Goal: Task Accomplishment & Management: Manage account settings

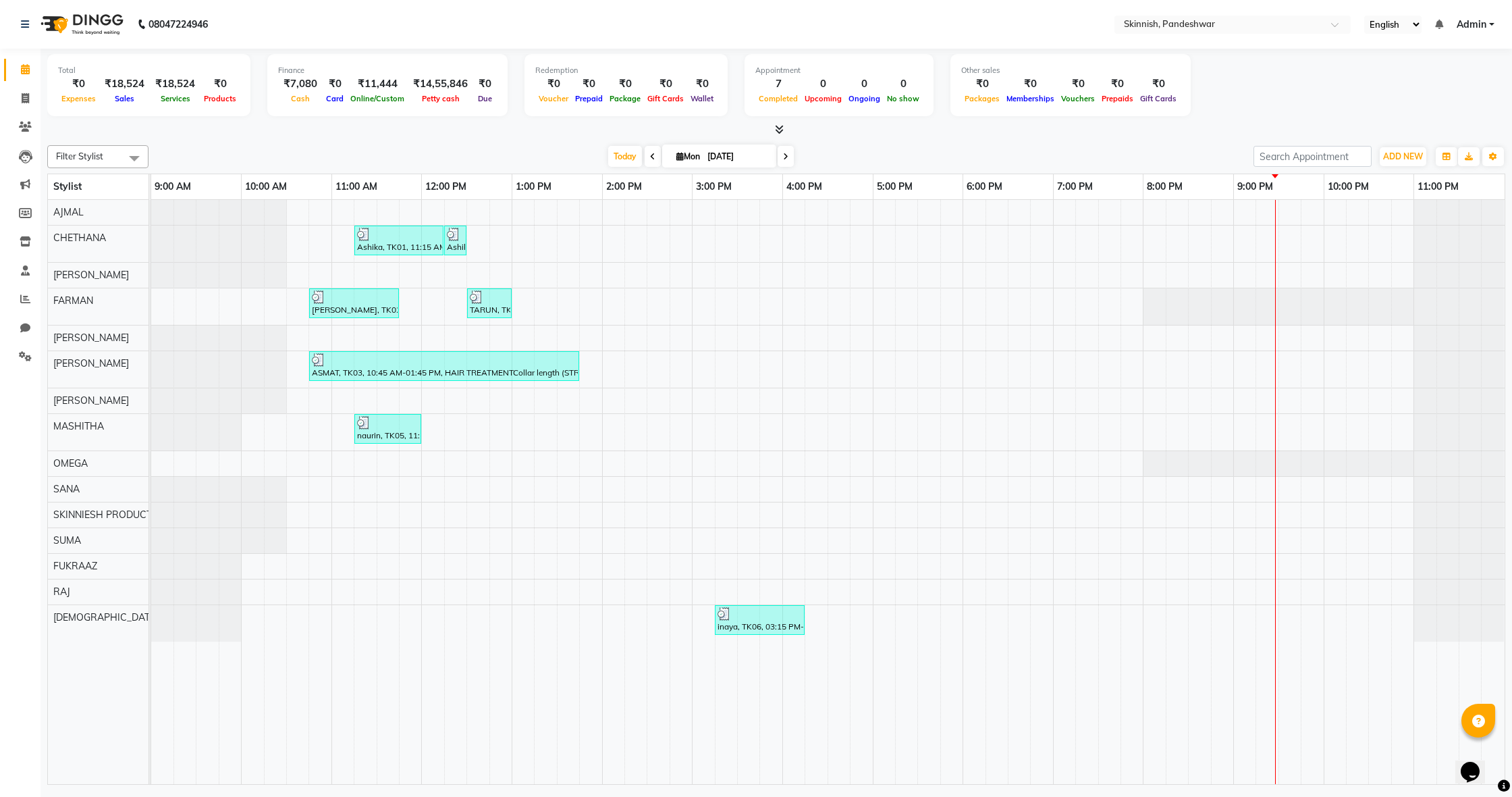
click at [587, 591] on div "Ashika, TK01, 11:15 AM-12:15 PM, Advanced Facial TherapyHydra Facial Ashika, TK…" at bounding box center [828, 492] width 1353 height 584
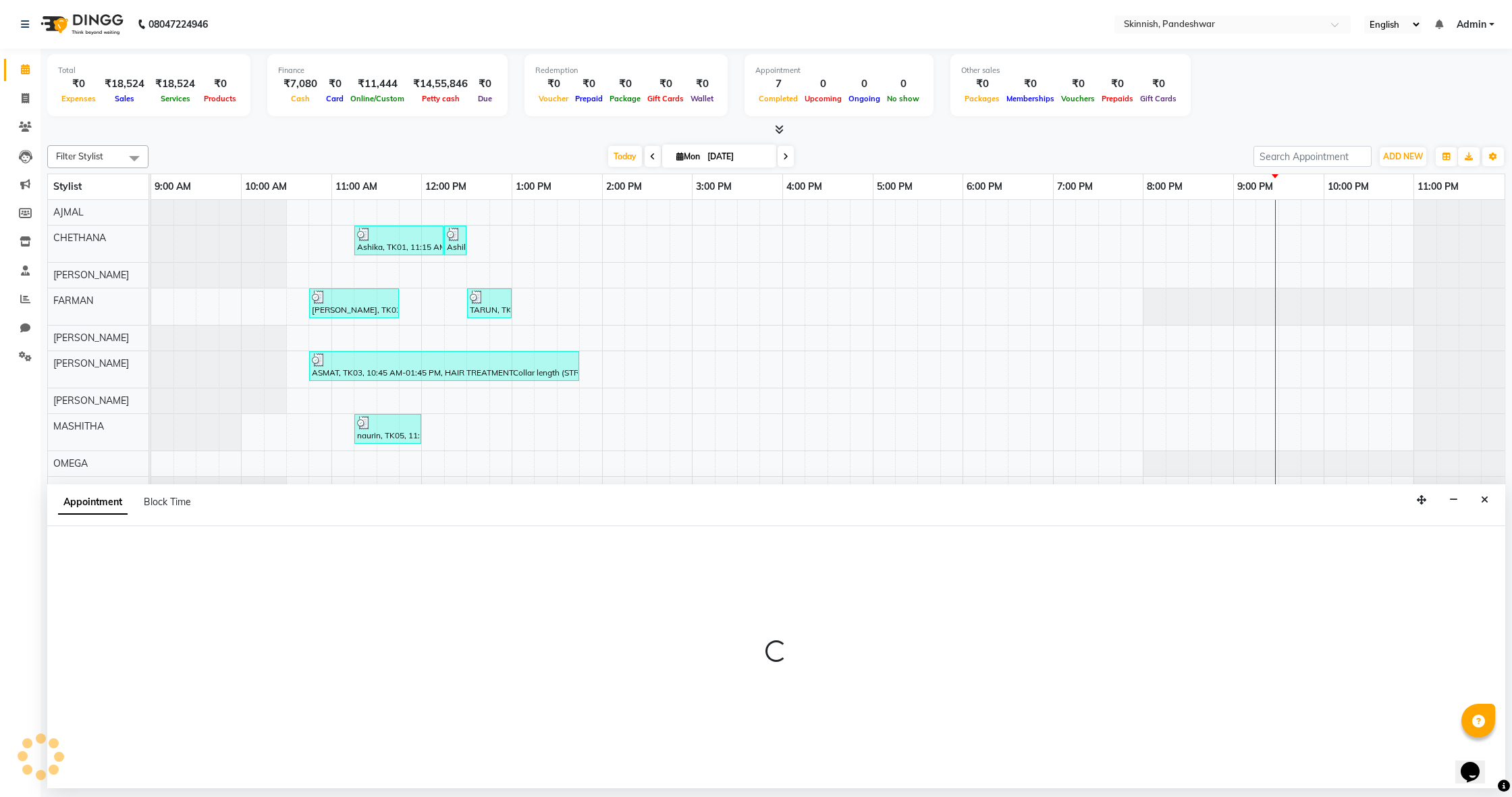
select select "84019"
select select "825"
select select "tentative"
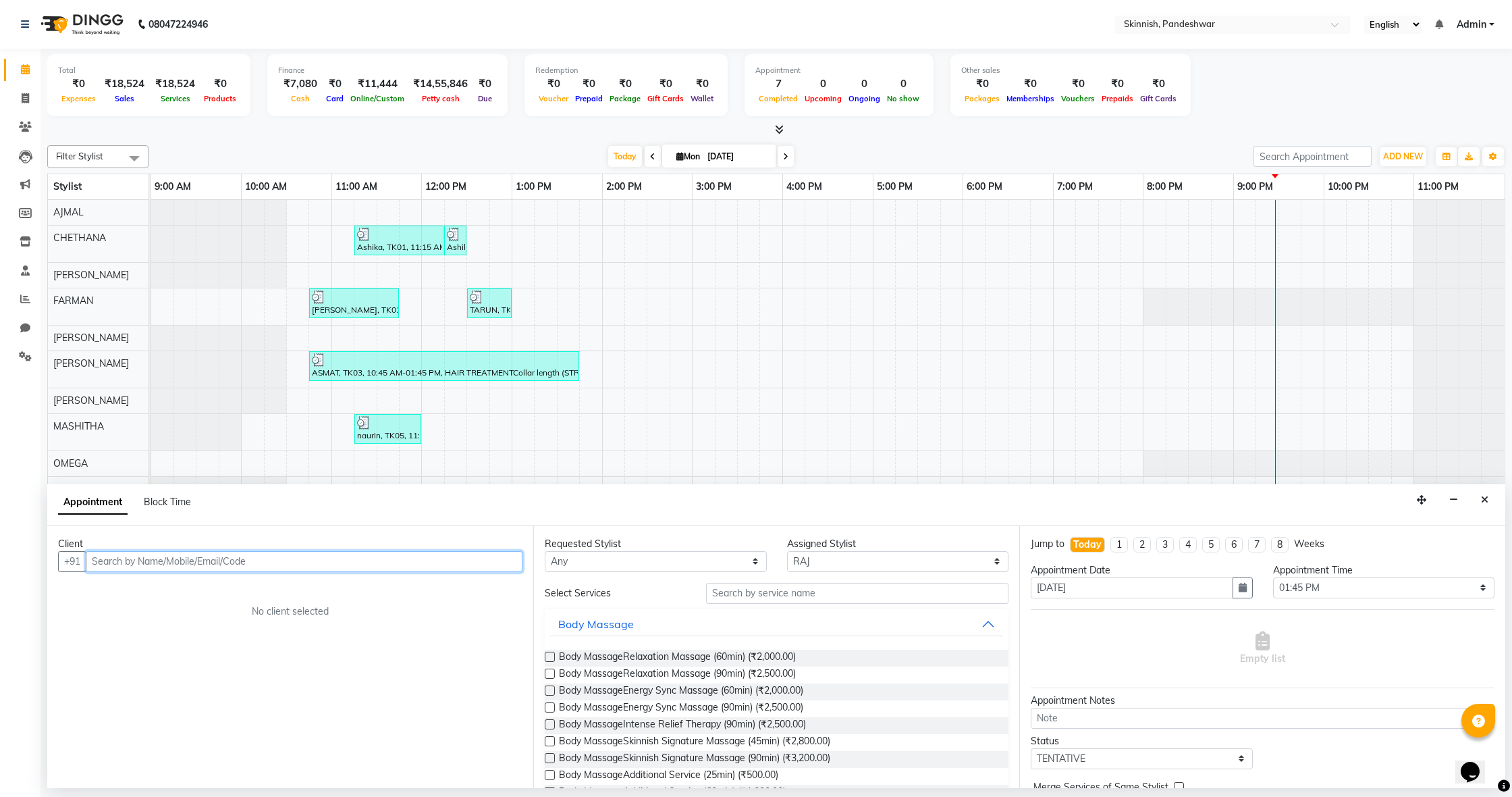
click at [197, 564] on input "text" at bounding box center [305, 561] width 437 height 21
type input "9880256916"
click at [507, 559] on span "Add Client" at bounding box center [494, 561] width 45 height 12
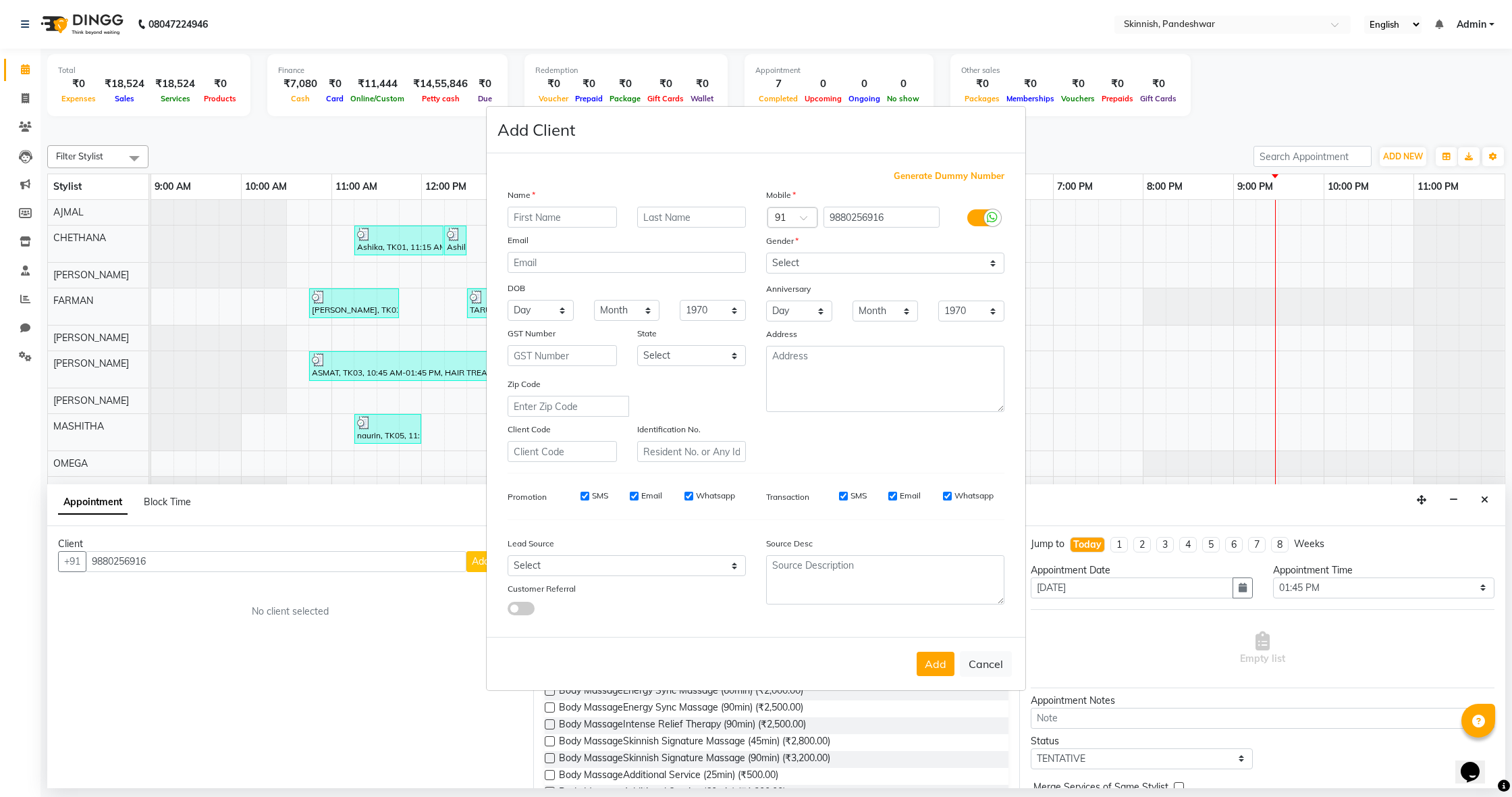
click at [522, 214] on input "text" at bounding box center [562, 217] width 109 height 21
type input "MANIZA"
select select "[DEMOGRAPHIC_DATA]"
click at [942, 676] on div "Add Cancel" at bounding box center [756, 664] width 539 height 54
click at [958, 677] on div "Add Cancel" at bounding box center [756, 664] width 539 height 54
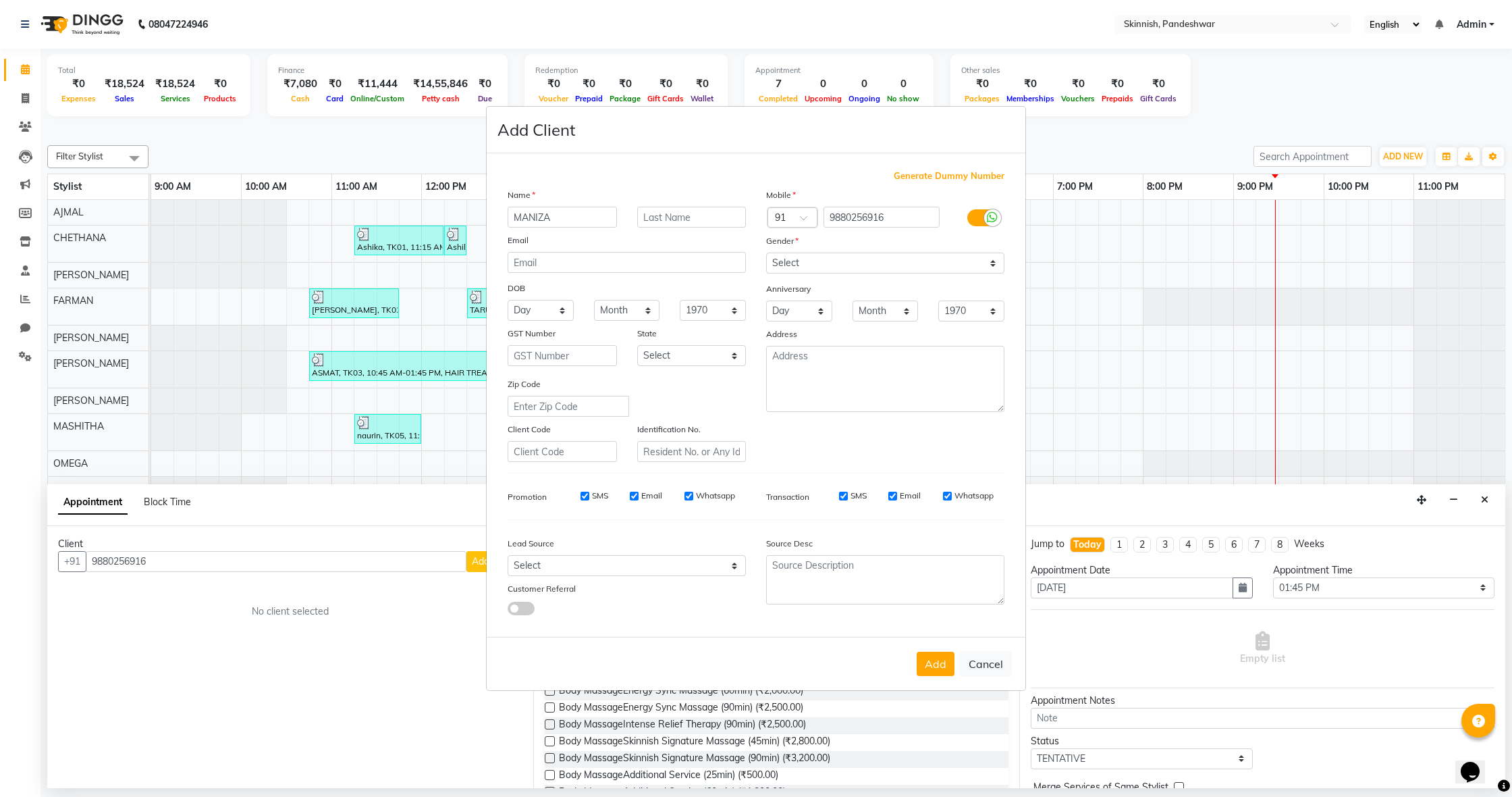
click at [947, 673] on button "Add" at bounding box center [935, 664] width 38 height 24
select select
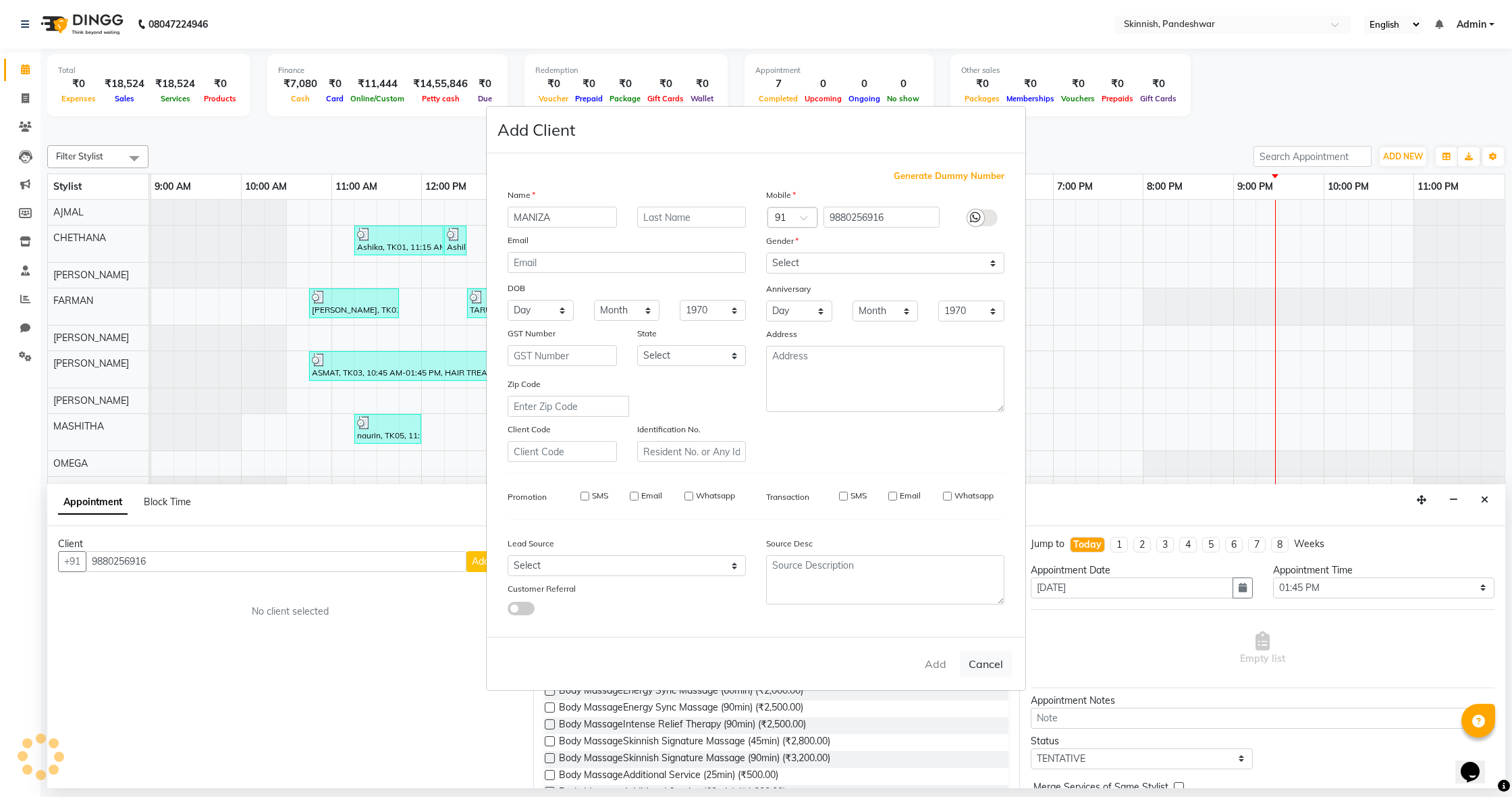
select select
checkbox input "false"
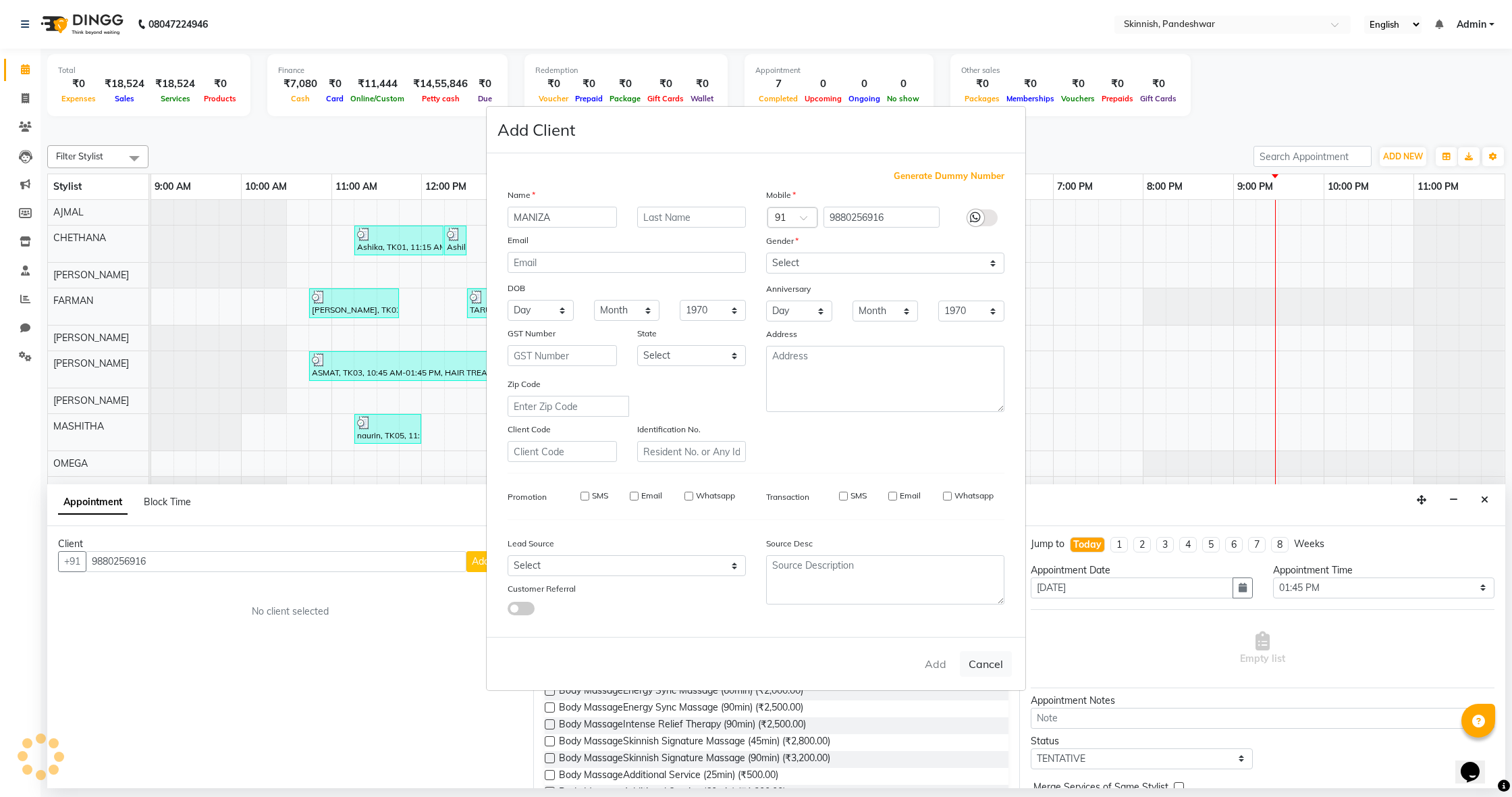
checkbox input "false"
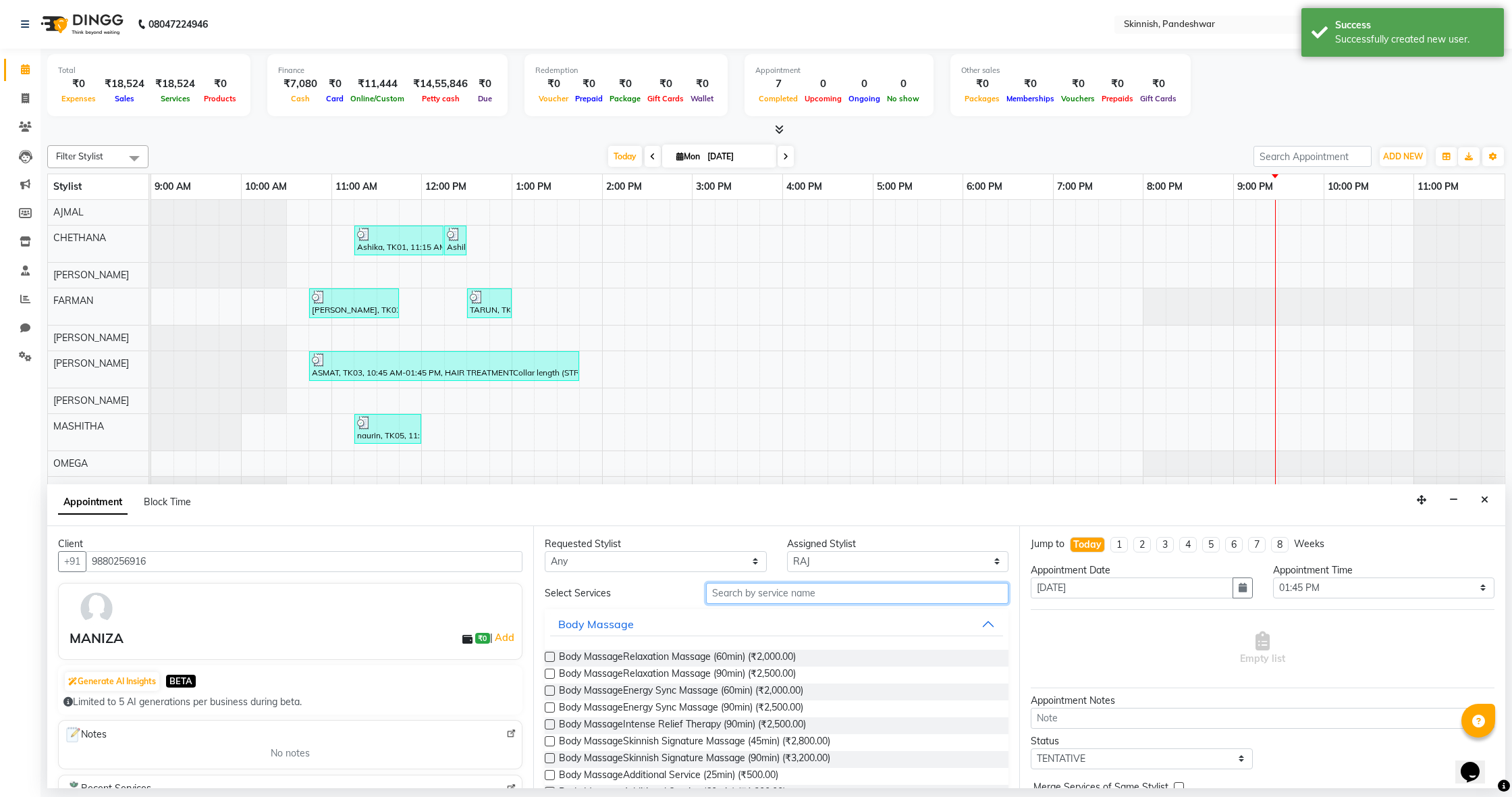
click at [754, 600] on input "text" at bounding box center [857, 593] width 302 height 21
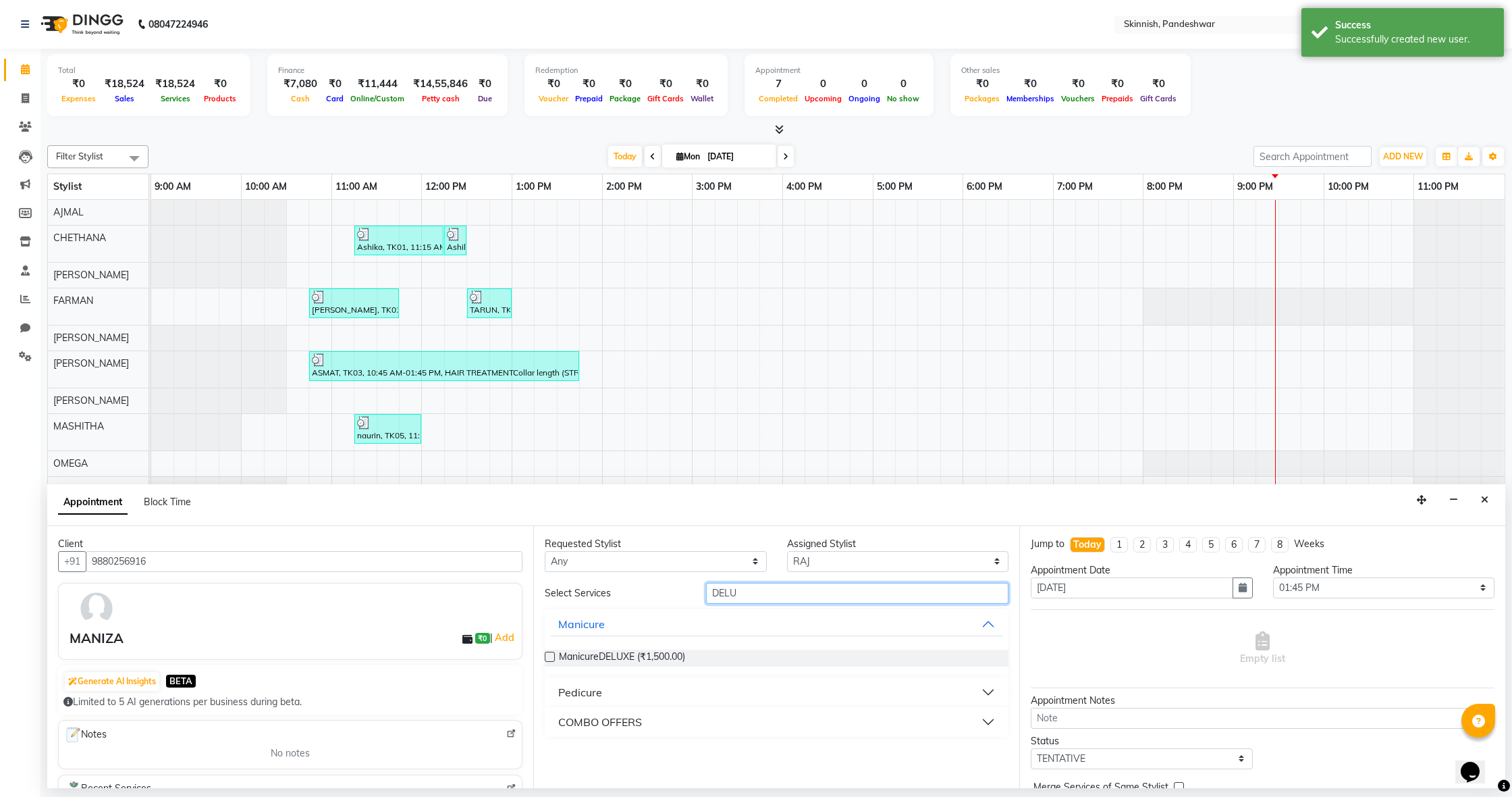
type input "DELU"
click at [574, 687] on div "Pedicure" at bounding box center [580, 692] width 44 height 16
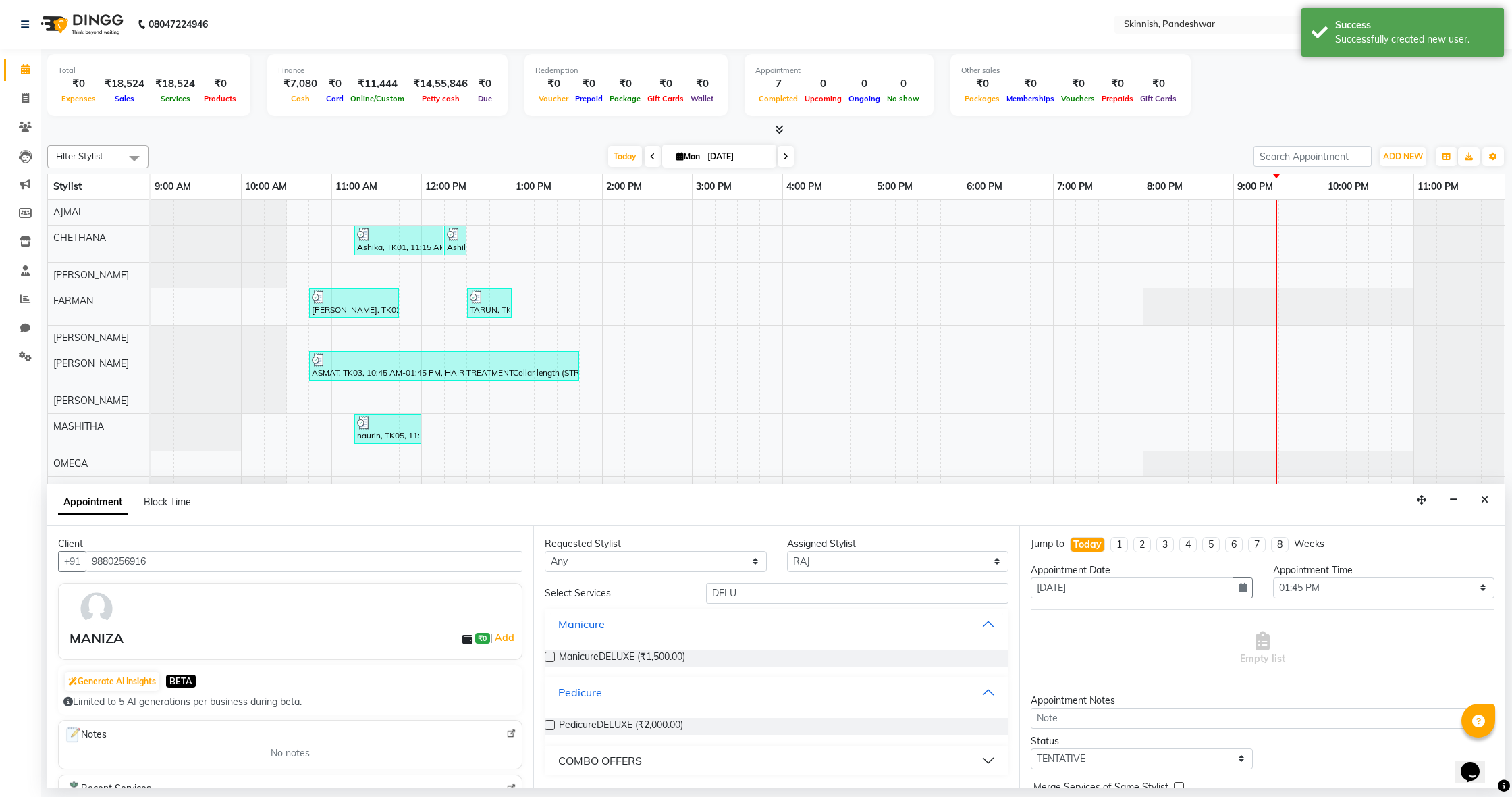
click at [552, 727] on label at bounding box center [550, 725] width 10 height 10
click at [552, 727] on input "checkbox" at bounding box center [549, 726] width 8 height 8
checkbox input "false"
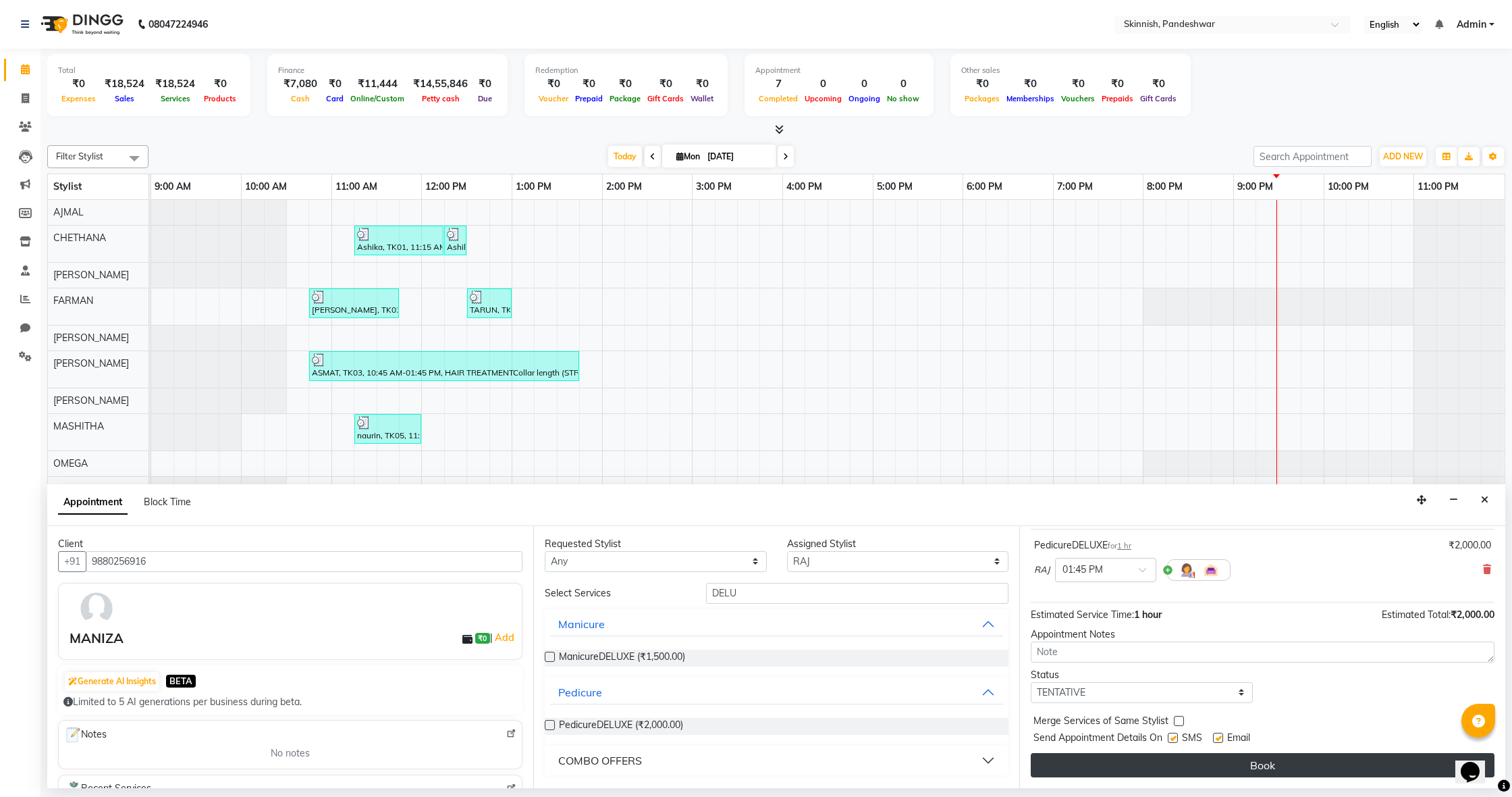
scroll to position [80, 0]
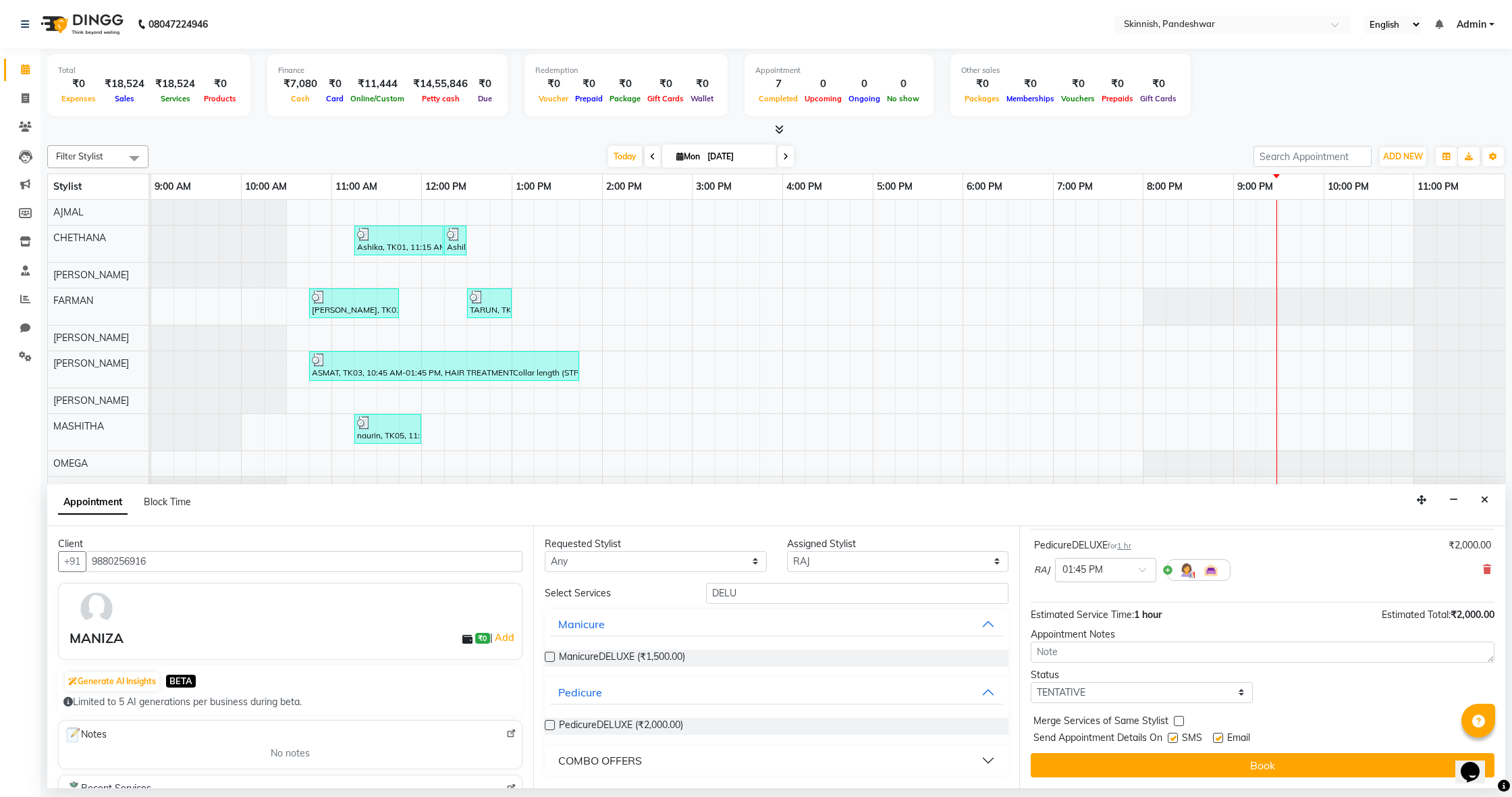
click at [1253, 771] on button "Book" at bounding box center [1262, 765] width 464 height 24
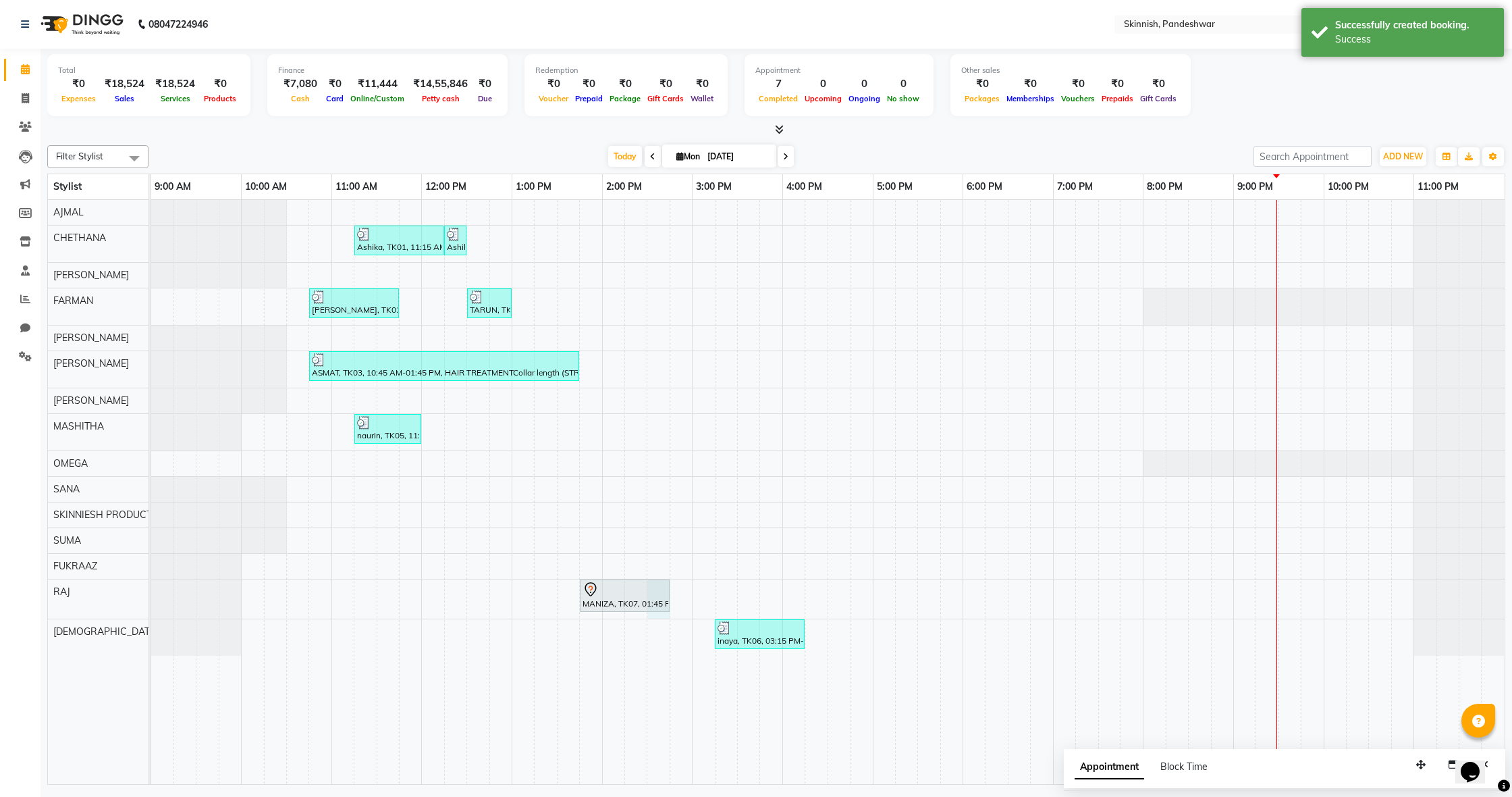
click at [670, 585] on div "MANIZA, TK07, 01:45 PM-02:45 PM, PedicureDELUXE" at bounding box center [625, 596] width 90 height 33
select select "84019"
select select "870"
select select "tentative"
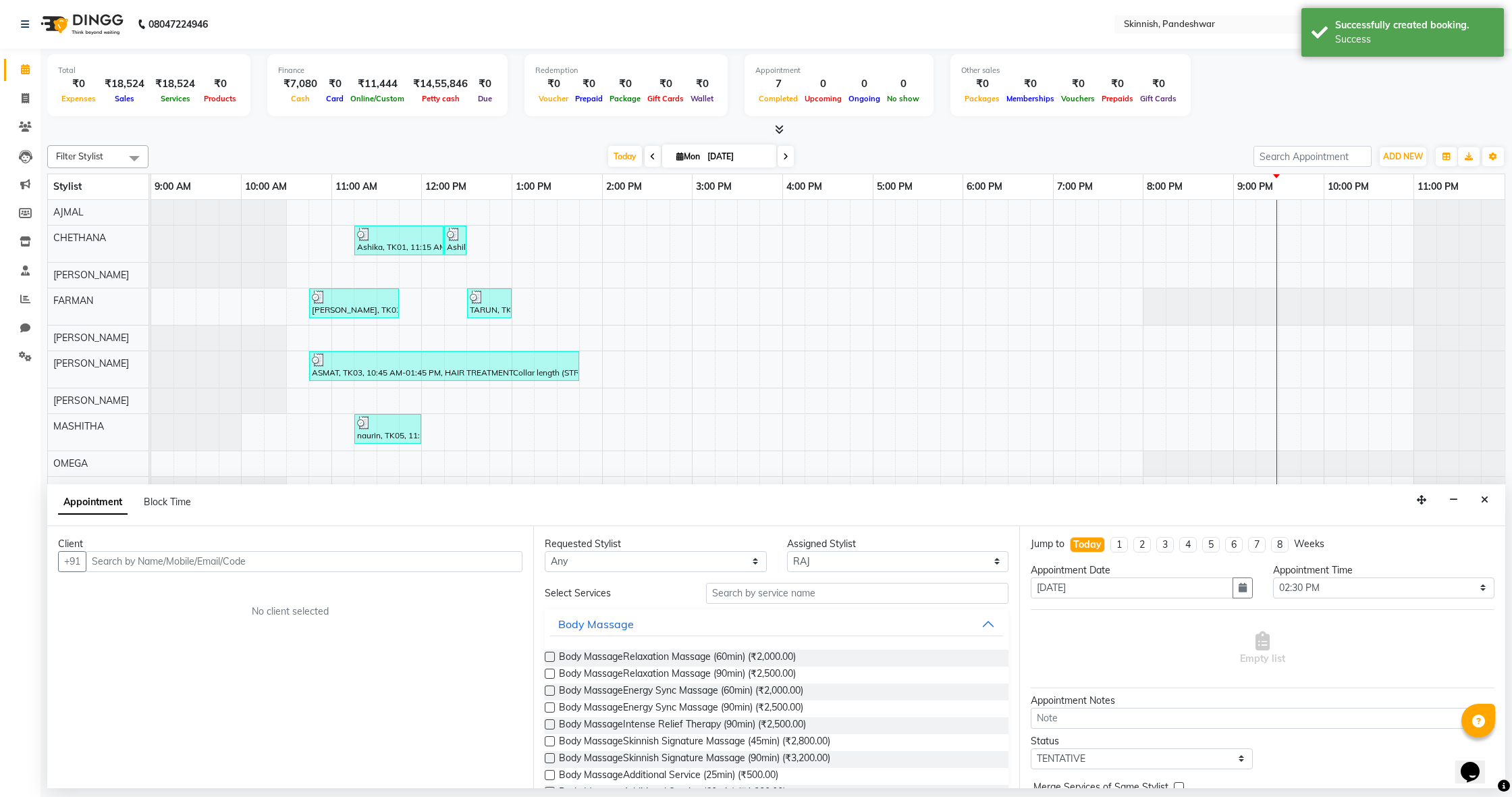
click at [842, 322] on div "Ashika, TK01, 11:15 AM-12:15 PM, Advanced Facial TherapyHydra Facial Ashika, TK…" at bounding box center [828, 492] width 1353 height 584
click at [1490, 493] on button "Close" at bounding box center [1485, 500] width 20 height 21
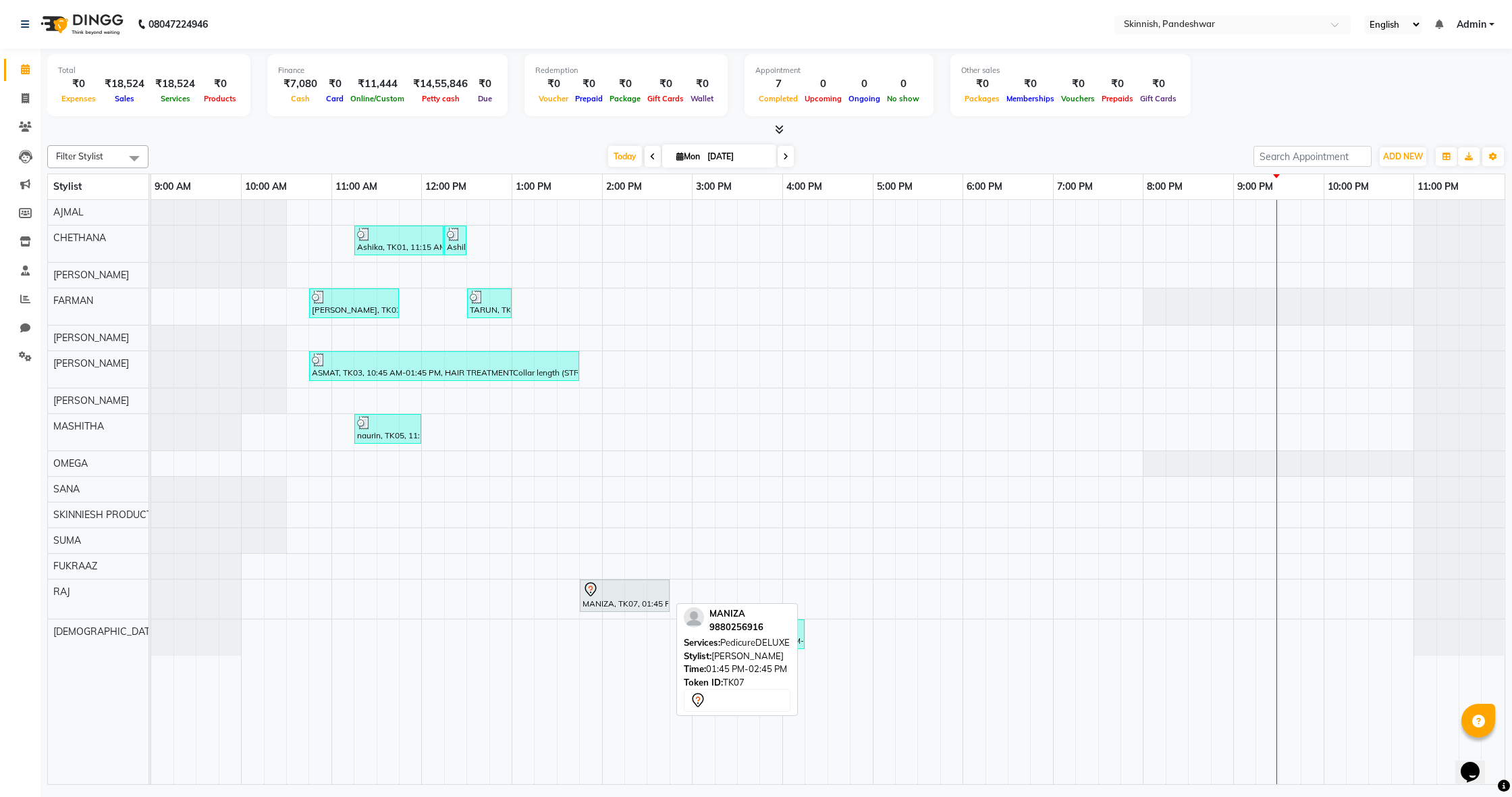
click at [622, 598] on div "MANIZA, TK07, 01:45 PM-02:45 PM, PedicureDELUXE" at bounding box center [625, 595] width 87 height 28
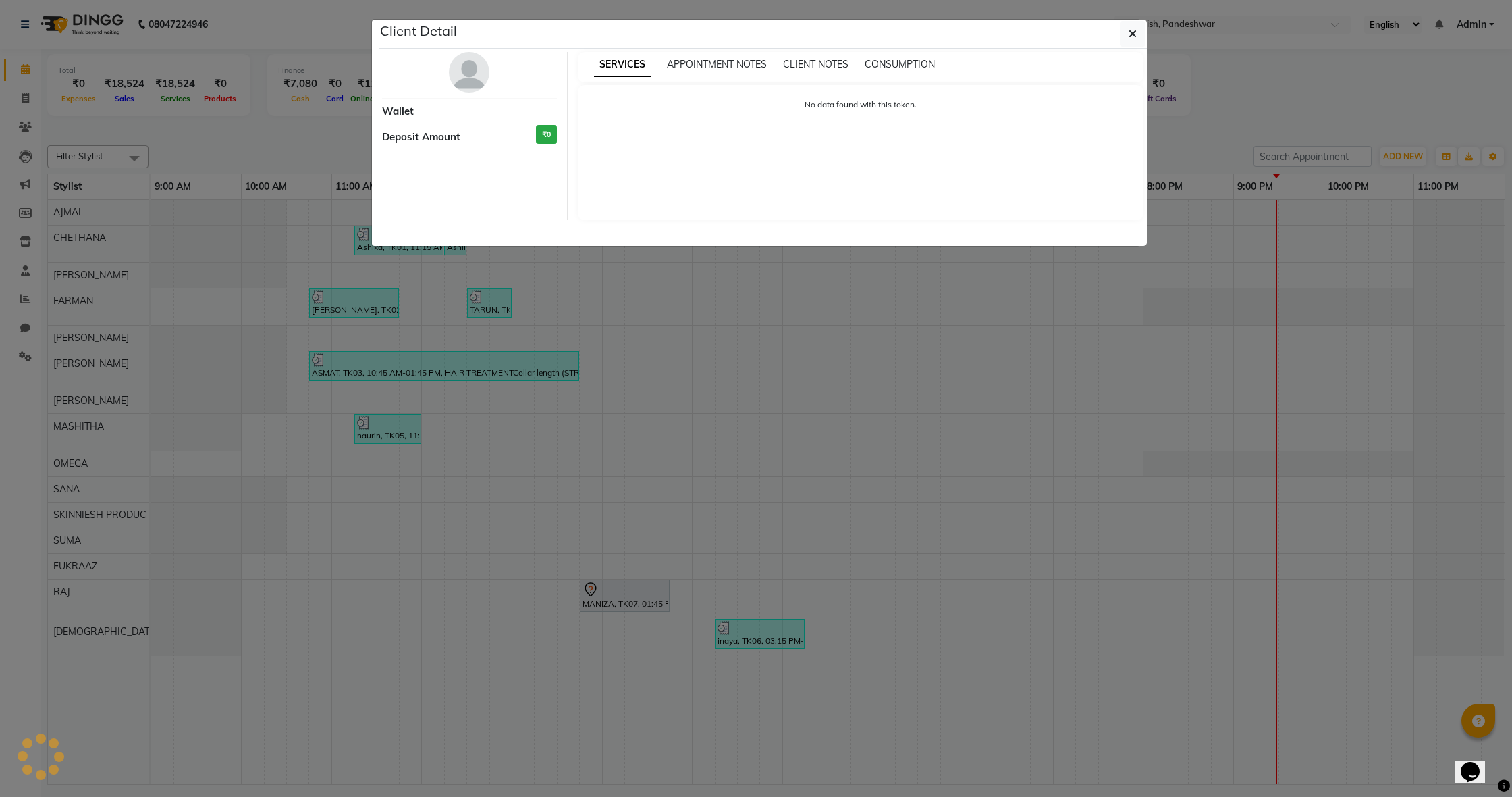
select select "7"
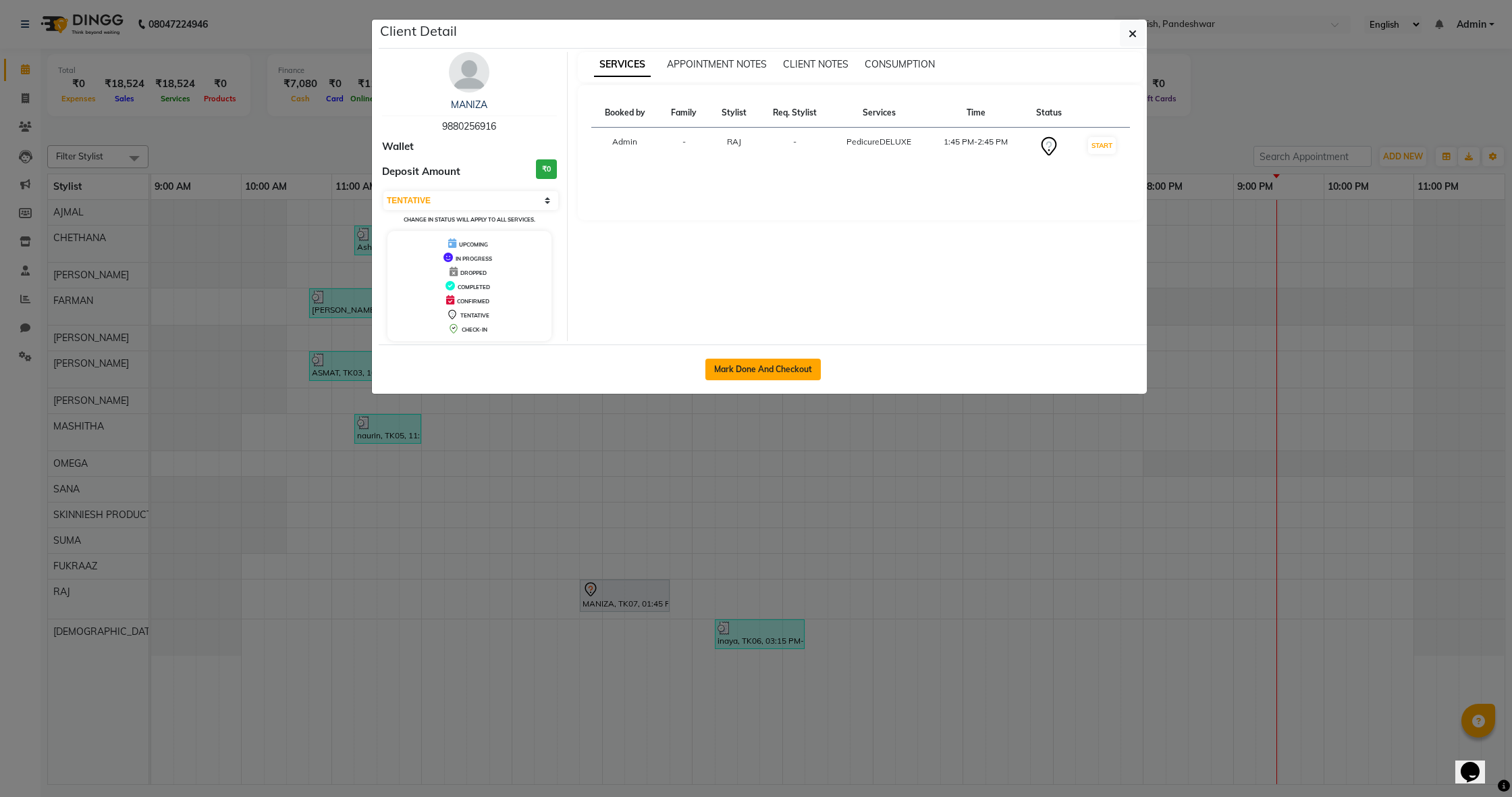
click at [766, 370] on button "Mark Done And Checkout" at bounding box center [763, 369] width 116 height 22
select select "service"
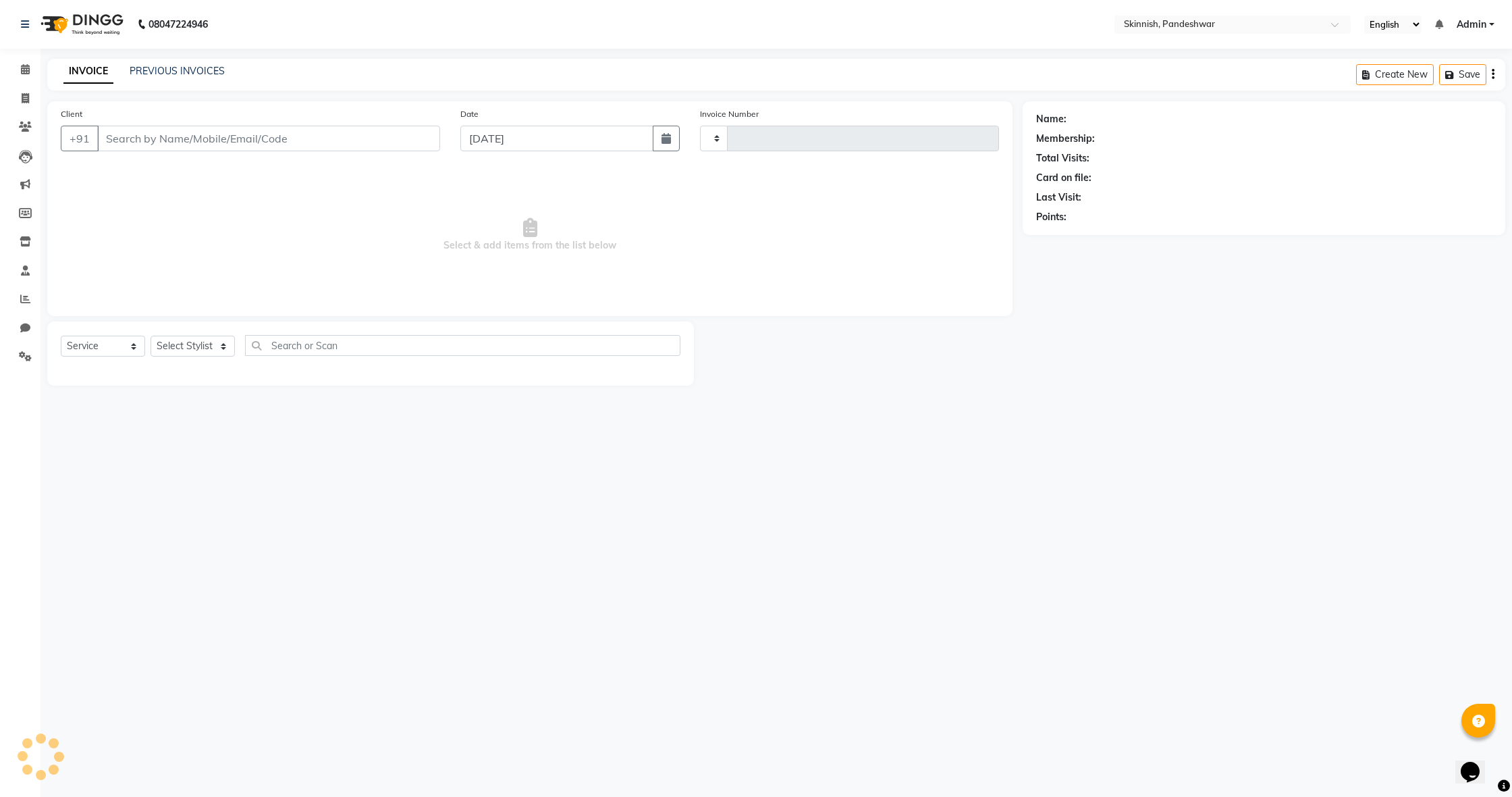
type input "1039"
select select "3"
select select "7886"
type input "9880256916"
select select "84019"
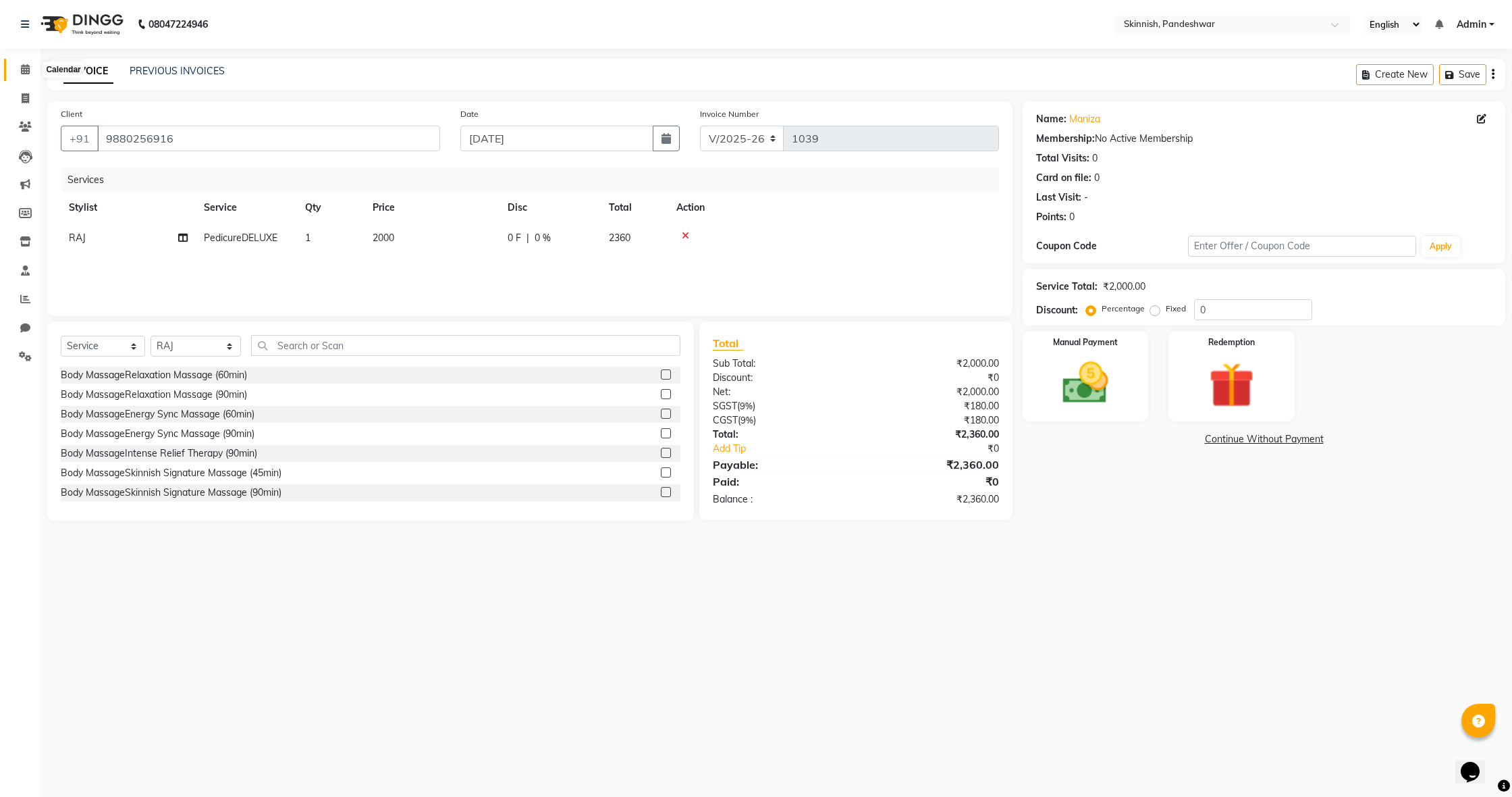
click at [26, 68] on icon at bounding box center [25, 69] width 8 height 10
